Goal: Navigation & Orientation: Find specific page/section

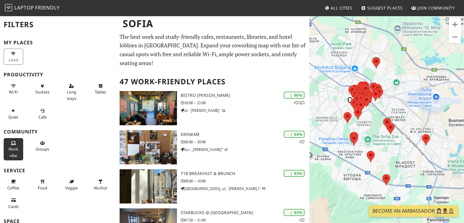
click at [10, 147] on span "Work vibe" at bounding box center [14, 152] width 10 height 12
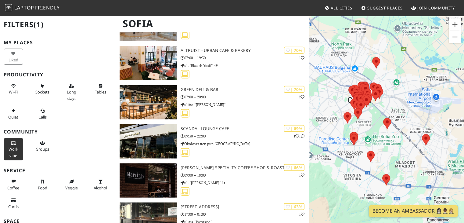
scroll to position [1656, 0]
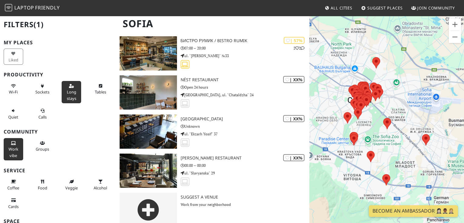
click at [73, 90] on span "Long stays" at bounding box center [71, 95] width 9 height 12
click at [13, 145] on button "Work vibe" at bounding box center [14, 149] width 20 height 22
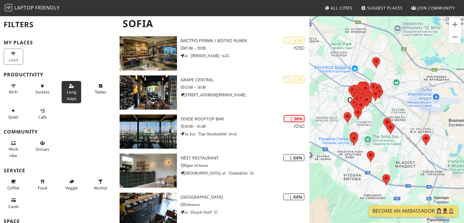
click at [73, 88] on button "Long stays" at bounding box center [72, 92] width 20 height 22
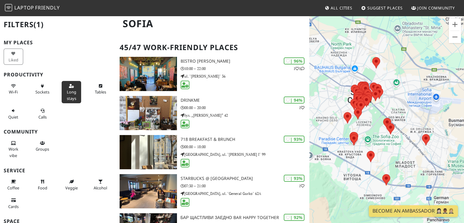
scroll to position [2, 0]
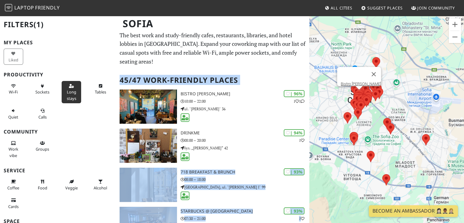
drag, startPoint x: 118, startPoint y: 76, endPoint x: 116, endPoint y: 102, distance: 26.1
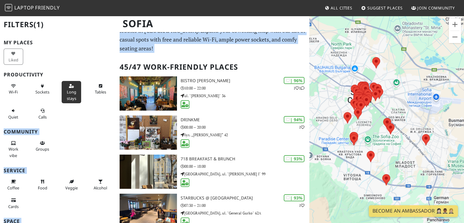
scroll to position [0, 0]
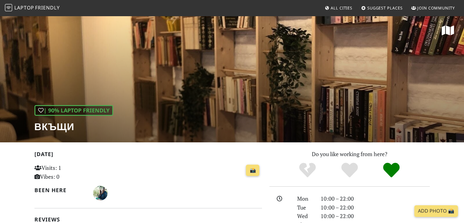
click at [347, 104] on div "| 90% Laptop Friendly Вкъщи" at bounding box center [232, 78] width 464 height 127
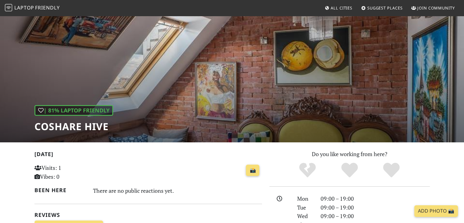
click at [260, 89] on div "| 81% Laptop Friendly CoShare HIVE" at bounding box center [232, 78] width 464 height 127
